Goal: Navigation & Orientation: Understand site structure

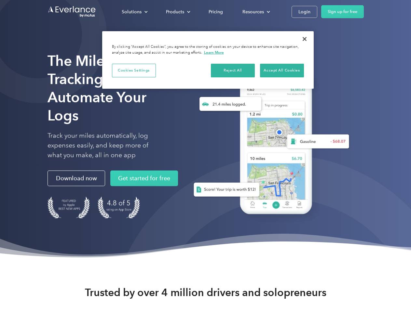
click at [134, 12] on div "Solutions" at bounding box center [132, 12] width 20 height 8
click at [177, 12] on div "Products" at bounding box center [175, 12] width 18 height 8
click at [255, 12] on div "Resources" at bounding box center [252, 12] width 21 height 8
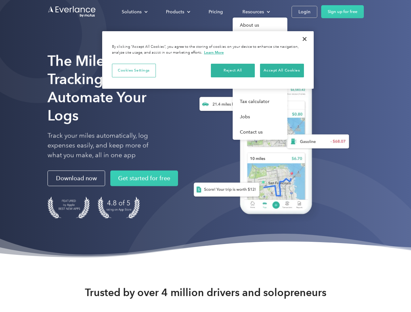
click at [134, 70] on button "Cookies Settings" at bounding box center [134, 71] width 44 height 14
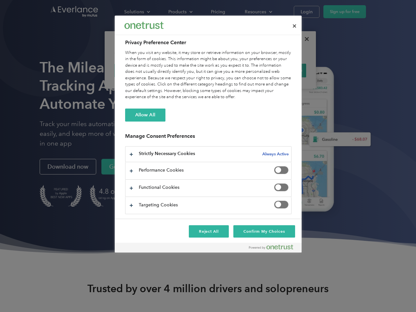
click at [233, 70] on div "When you visit any website, it may store or retrieve information on your browse…" at bounding box center [208, 75] width 166 height 51
click at [282, 70] on div "When you visit any website, it may store or retrieve information on your browse…" at bounding box center [208, 75] width 166 height 51
click at [304, 39] on div at bounding box center [208, 156] width 416 height 312
